Goal: Check status: Check status

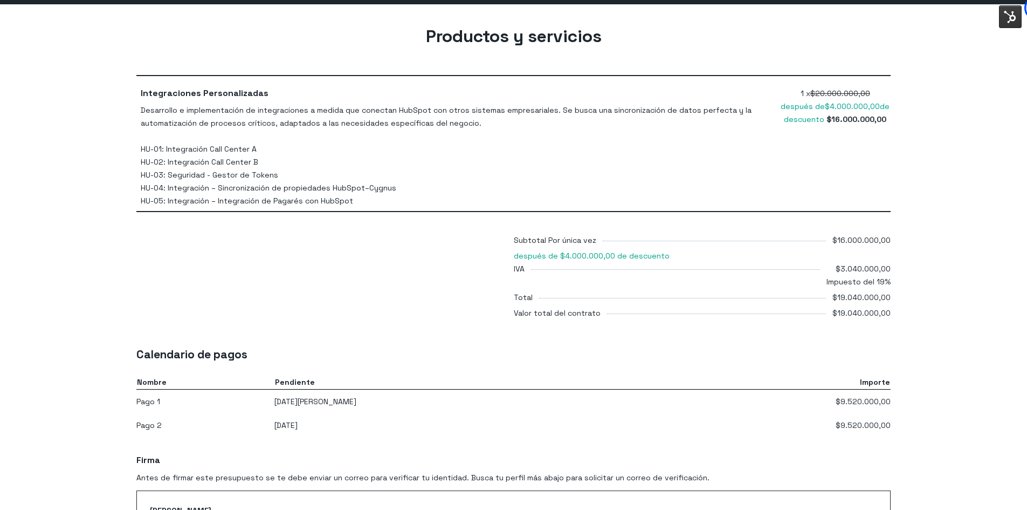
scroll to position [431, 0]
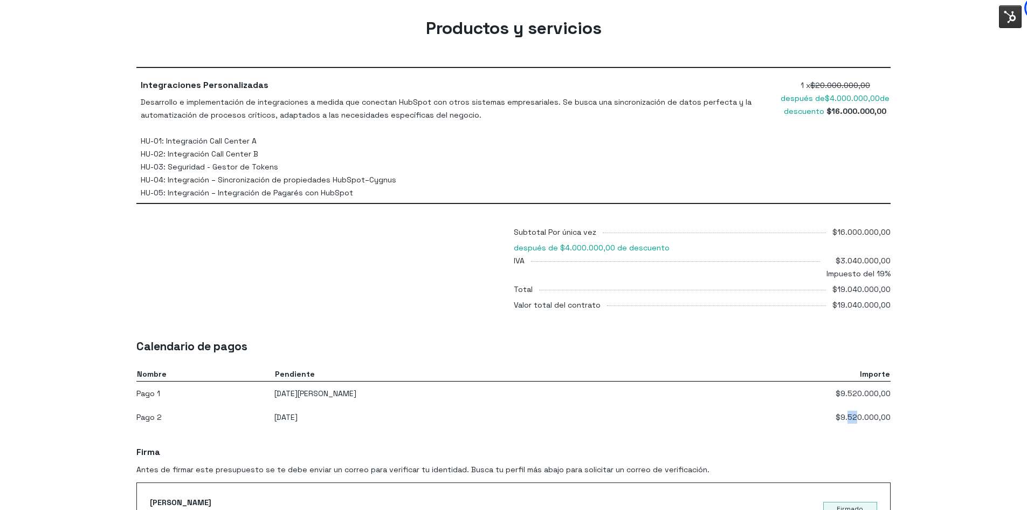
drag, startPoint x: 850, startPoint y: 391, endPoint x: 861, endPoint y: 391, distance: 10.8
click at [861, 405] on td "$9.520.000,00" at bounding box center [767, 417] width 248 height 24
click at [851, 381] on td "$9.520.000,00 (Pagado) (Vence ahora) (Procesamiento de pago)" at bounding box center [767, 393] width 248 height 24
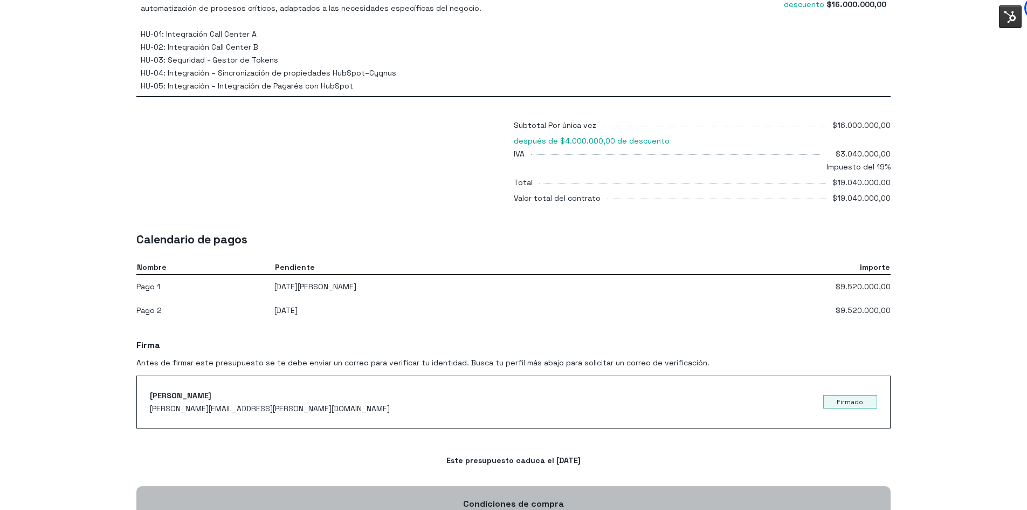
scroll to position [539, 0]
drag, startPoint x: 260, startPoint y: 256, endPoint x: 372, endPoint y: 259, distance: 111.1
click at [375, 273] on td "[DATE][PERSON_NAME]" at bounding box center [458, 285] width 369 height 24
drag, startPoint x: 270, startPoint y: 280, endPoint x: 435, endPoint y: 309, distance: 167.5
click at [362, 297] on tr "Pago 2 30 de septiembre de 2025 $9.520.000,00" at bounding box center [513, 309] width 754 height 24
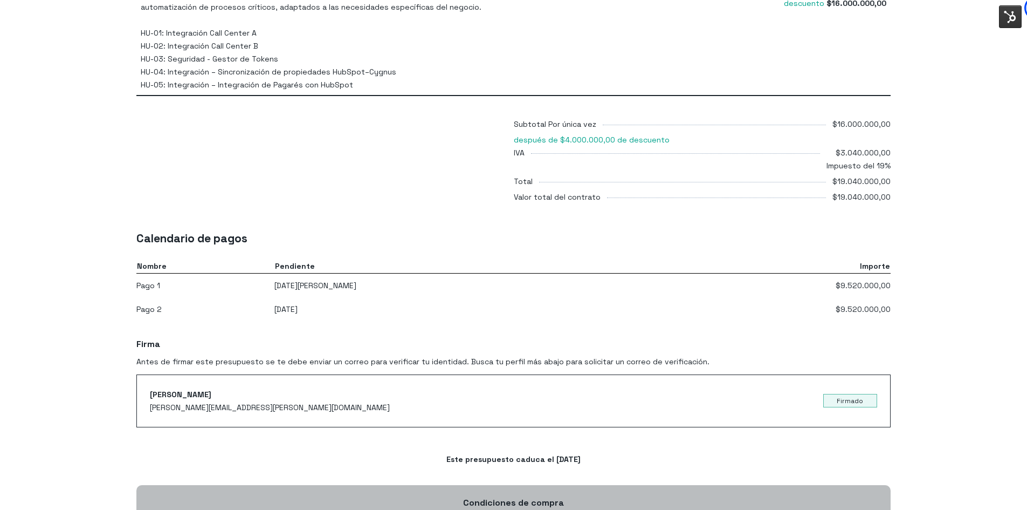
click at [726, 402] on body "Cooperativa Minuto de Dios - Propuesta de Integración Completa Creación del pre…" at bounding box center [513, 149] width 1027 height 1377
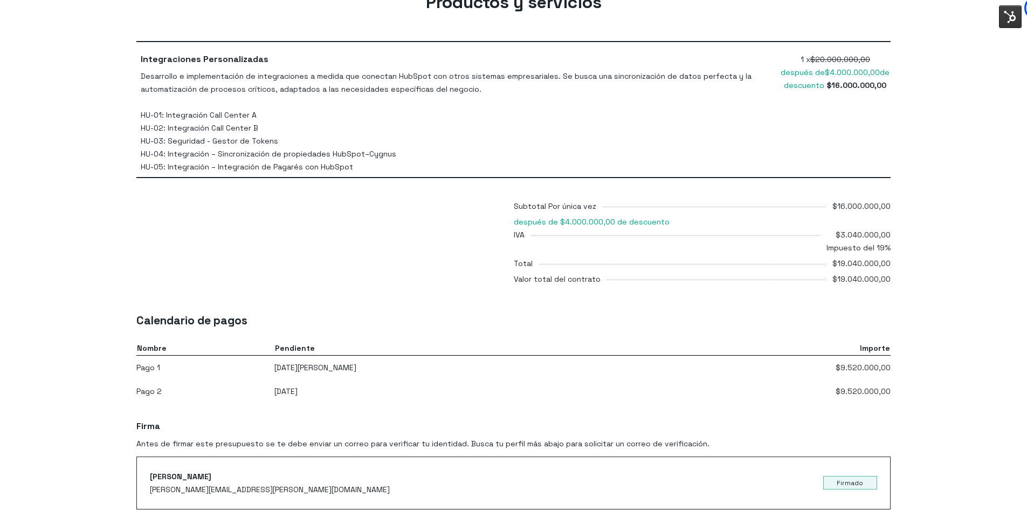
scroll to position [431, 0]
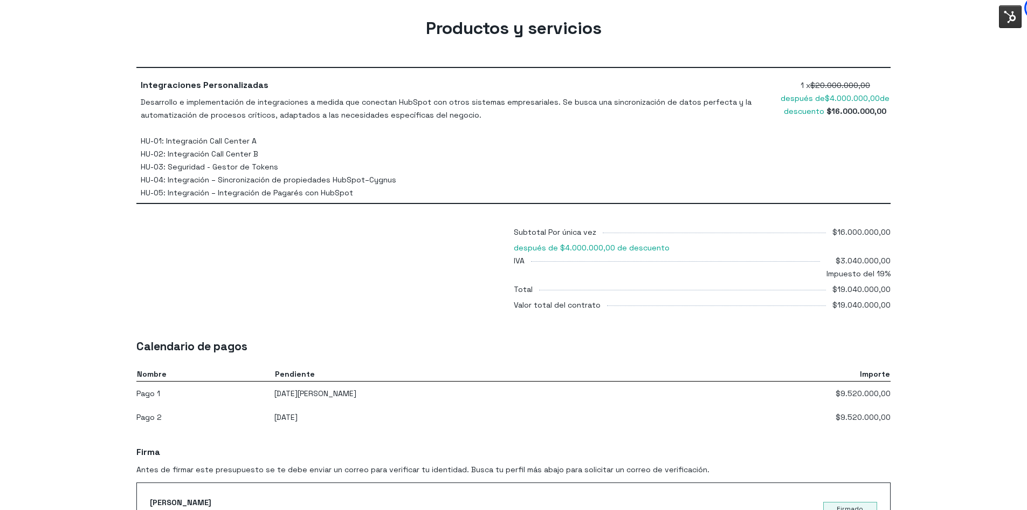
drag, startPoint x: 836, startPoint y: 204, endPoint x: 906, endPoint y: 202, distance: 70.1
click at [906, 202] on div "Productos y servicios Integraciones Personalizadas Desarrollo e implementación …" at bounding box center [513, 155] width 1027 height 318
drag, startPoint x: 840, startPoint y: 236, endPoint x: 895, endPoint y: 243, distance: 55.4
click at [895, 243] on div "Productos y servicios Integraciones Personalizadas Desarrollo e implementación …" at bounding box center [513, 165] width 771 height 297
